Goal: Check status

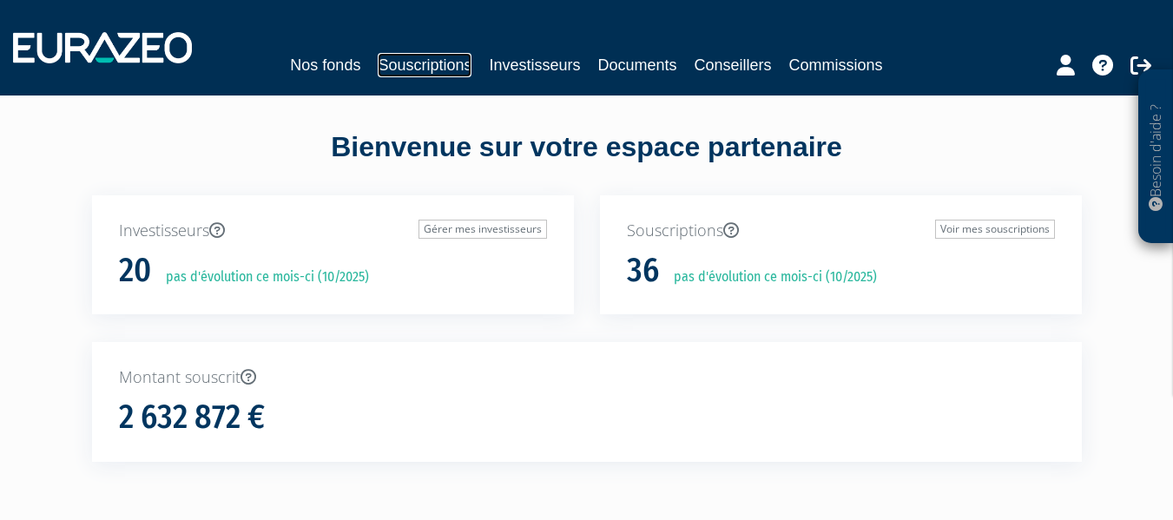
click at [436, 67] on link "Souscriptions" at bounding box center [425, 65] width 94 height 24
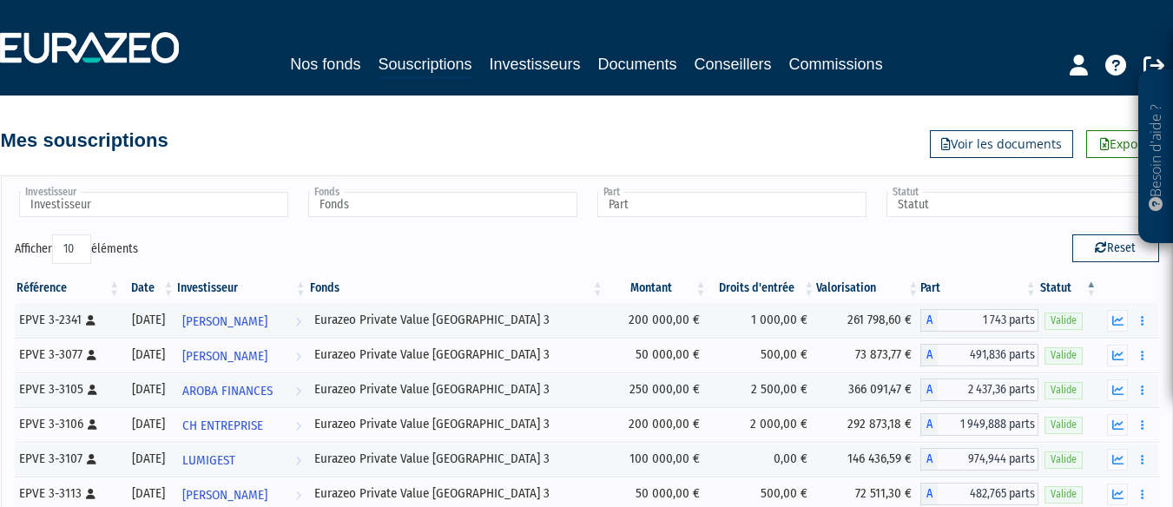
scroll to position [359, 0]
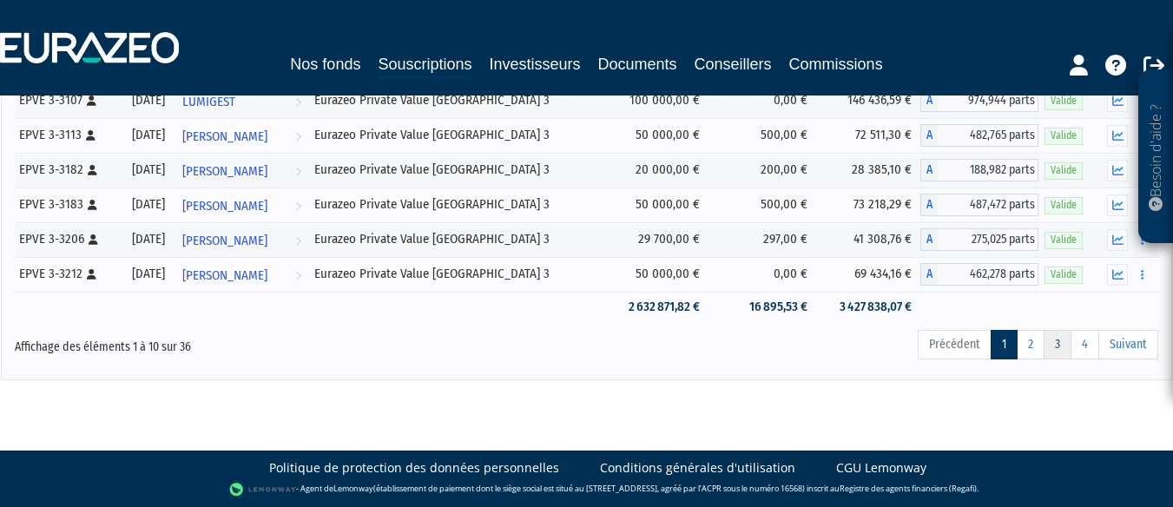
click at [1055, 353] on link "3" at bounding box center [1057, 345] width 28 height 30
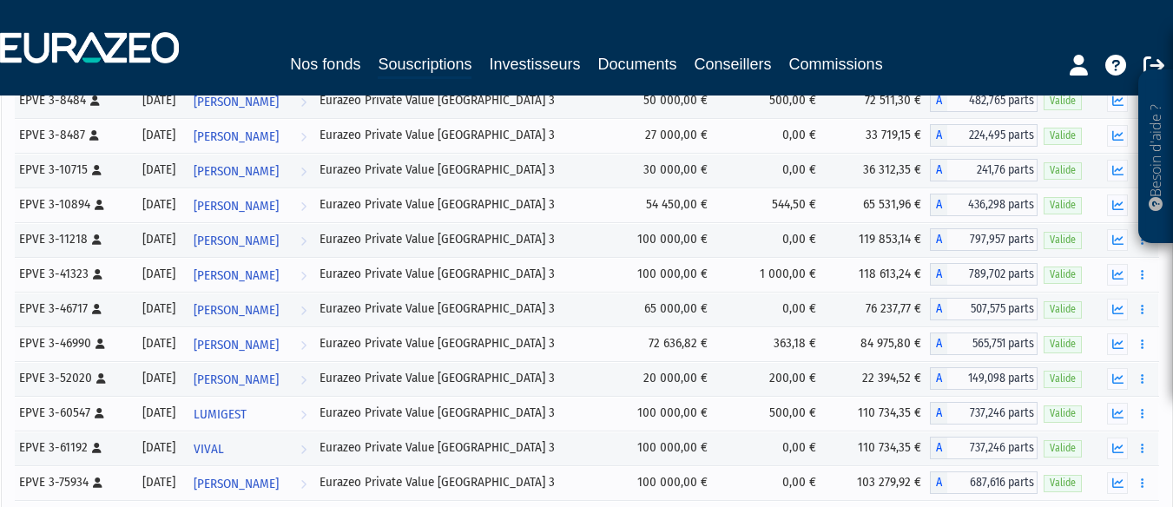
scroll to position [536, 0]
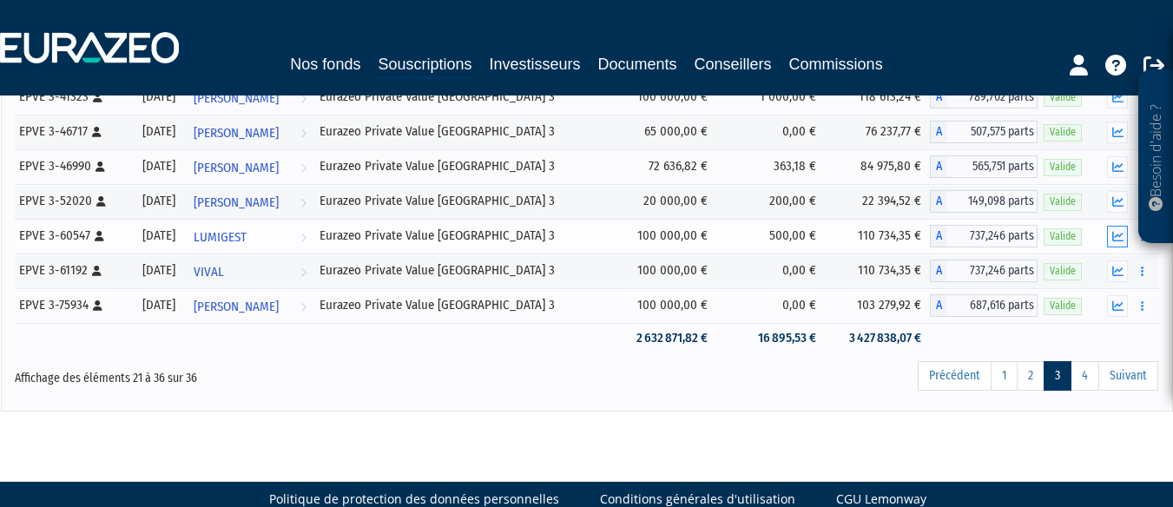
click at [1118, 235] on icon "button" at bounding box center [1117, 236] width 11 height 11
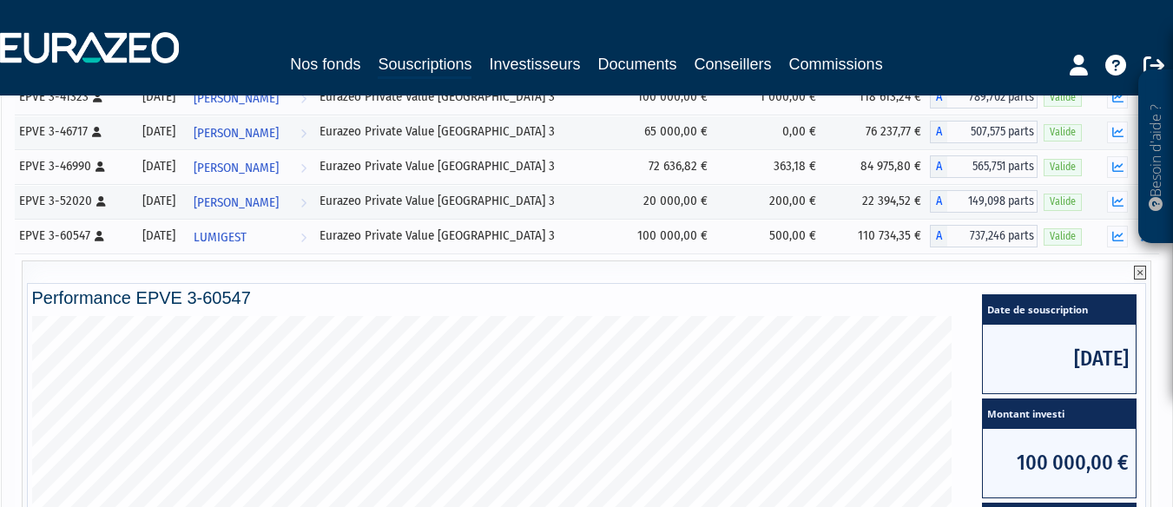
click at [1141, 271] on icon at bounding box center [1140, 273] width 12 height 14
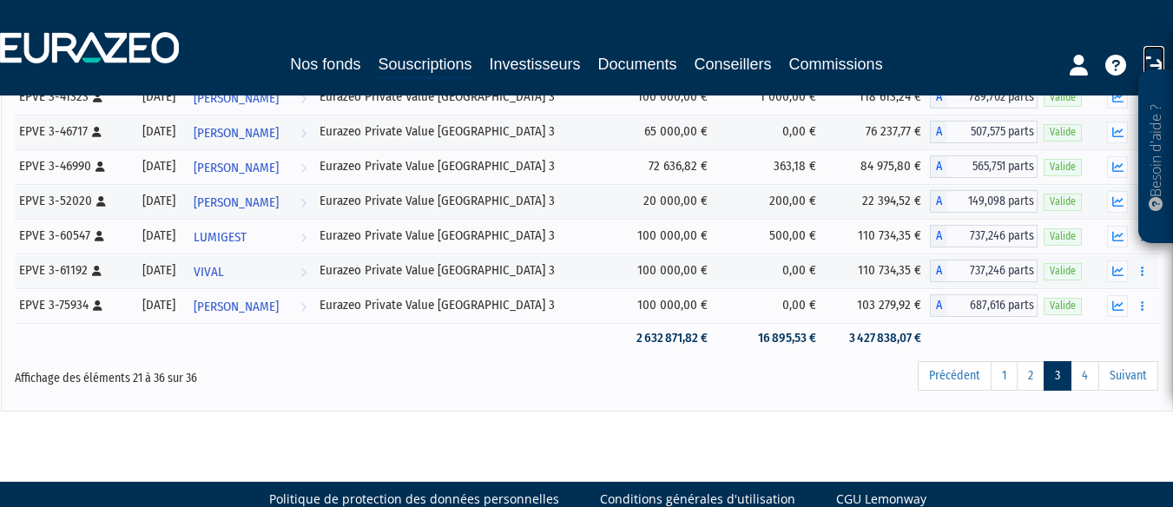
click at [1149, 59] on icon at bounding box center [1153, 65] width 21 height 21
